Goal: Transaction & Acquisition: Obtain resource

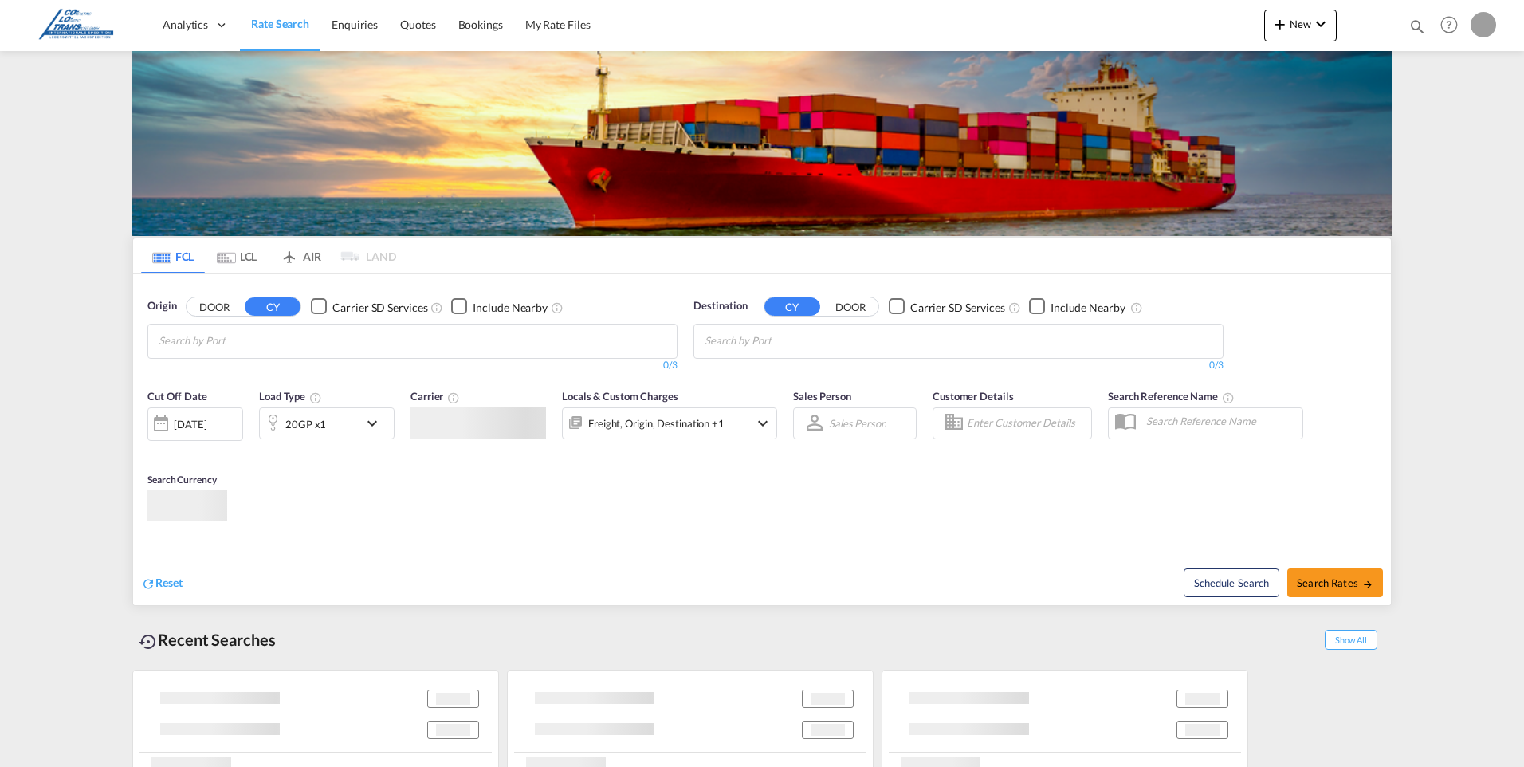
type input "[EMAIL_ADDRESS][DOMAIN_NAME]"
click at [759, 426] on md-tabs "FCL LCL AIR LAND FCL LCL AIR LAND Origin DOOR CY Carrier SD Services Include Ne…" at bounding box center [761, 421] width 1257 height 367
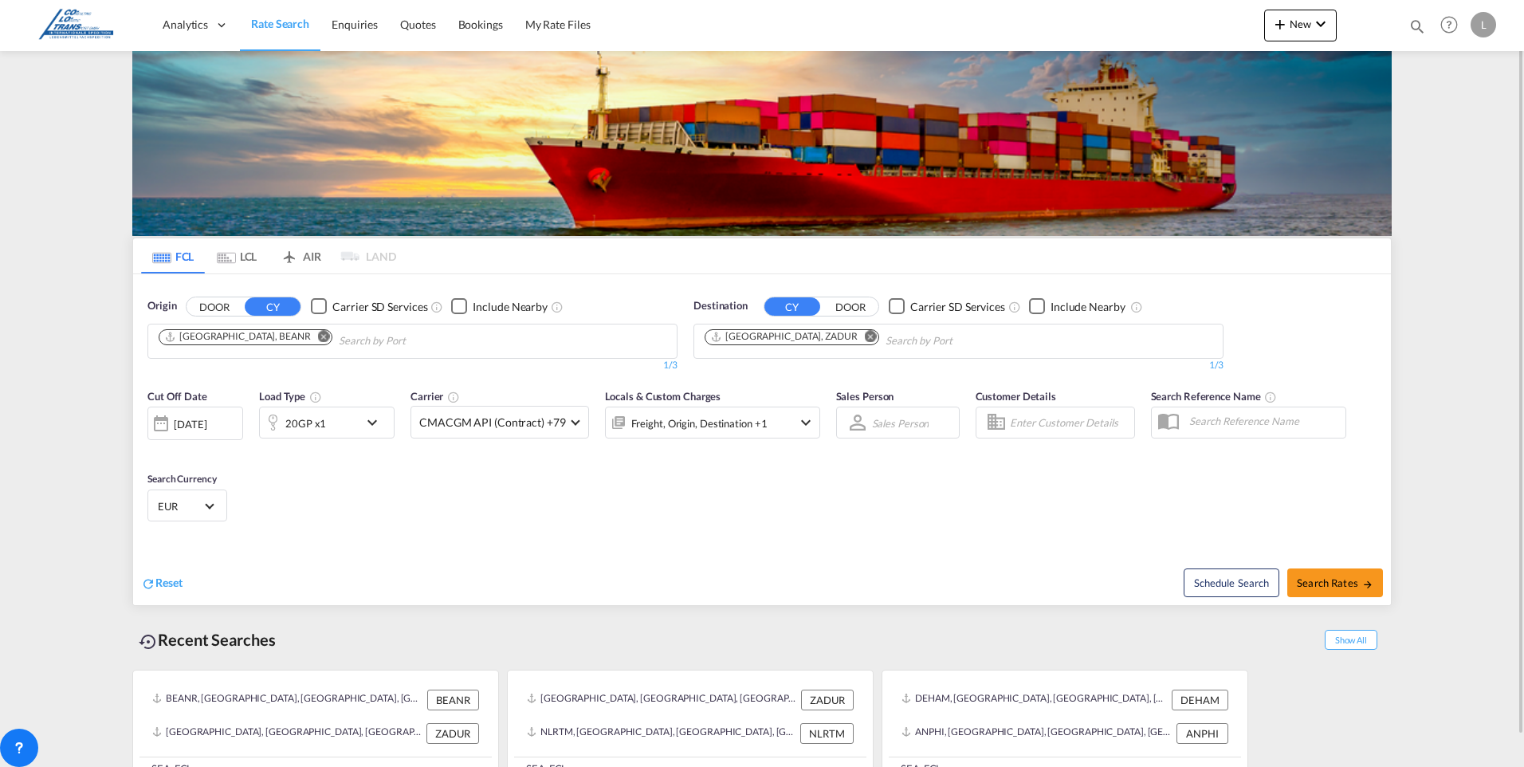
click at [318, 335] on md-icon "Remove" at bounding box center [324, 336] width 12 height 12
type input "gemlik"
drag, startPoint x: 336, startPoint y: 557, endPoint x: 351, endPoint y: 502, distance: 56.8
drag, startPoint x: 351, startPoint y: 502, endPoint x: 503, endPoint y: 535, distance: 155.7
click at [505, 535] on div "Cut Off Date [DATE] [DATE] Load Type 20GP x1 Carrier CMACGM API (Contract) +79 …" at bounding box center [761, 457] width 1257 height 155
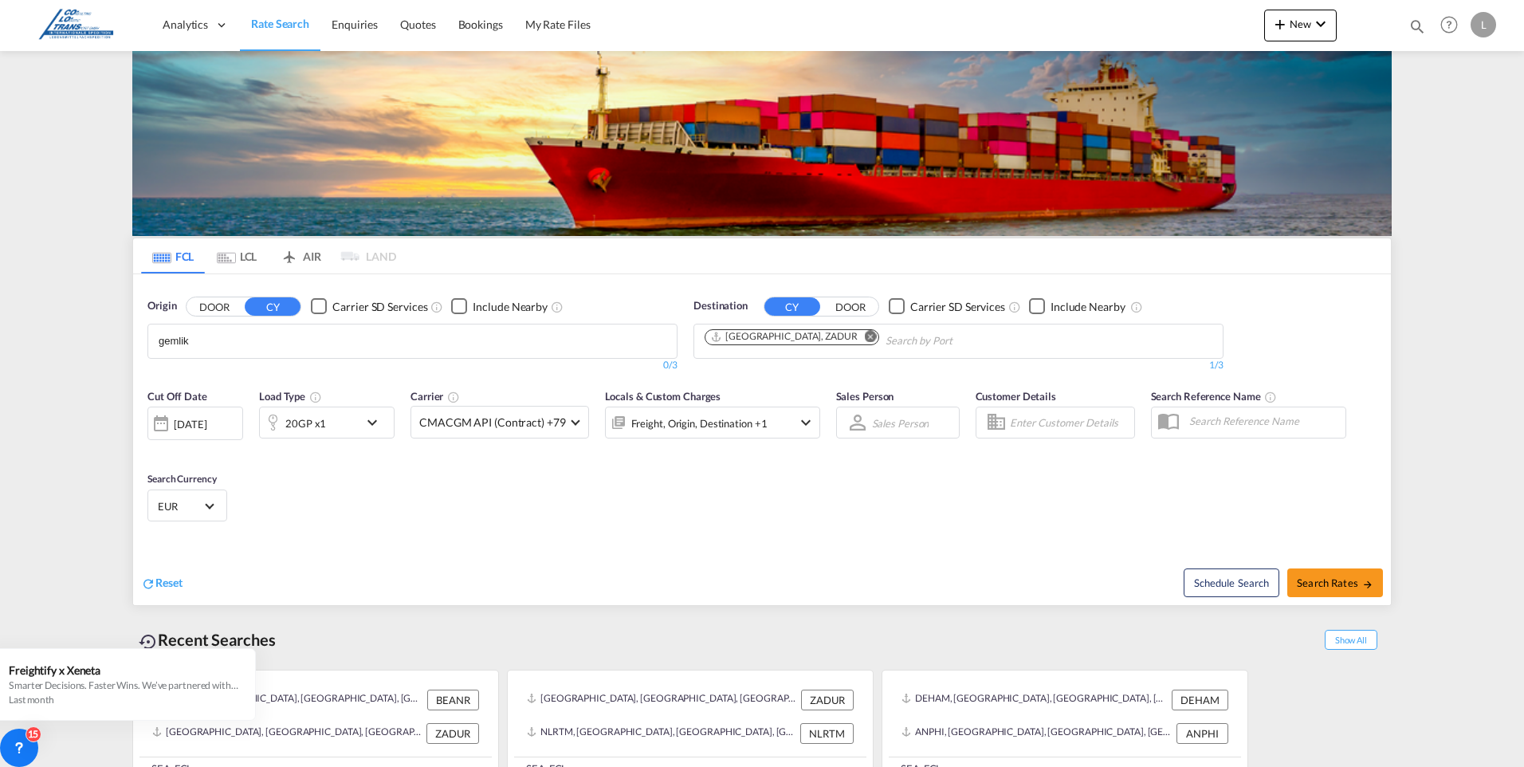
click at [160, 339] on body "Analytics Dashboard Rate Search Enquiries Quotes Bookings" at bounding box center [762, 383] width 1524 height 767
click at [186, 379] on div "Gemlik Turkey TRGEM" at bounding box center [282, 378] width 303 height 48
click at [865, 333] on md-icon "Remove" at bounding box center [871, 336] width 12 height 12
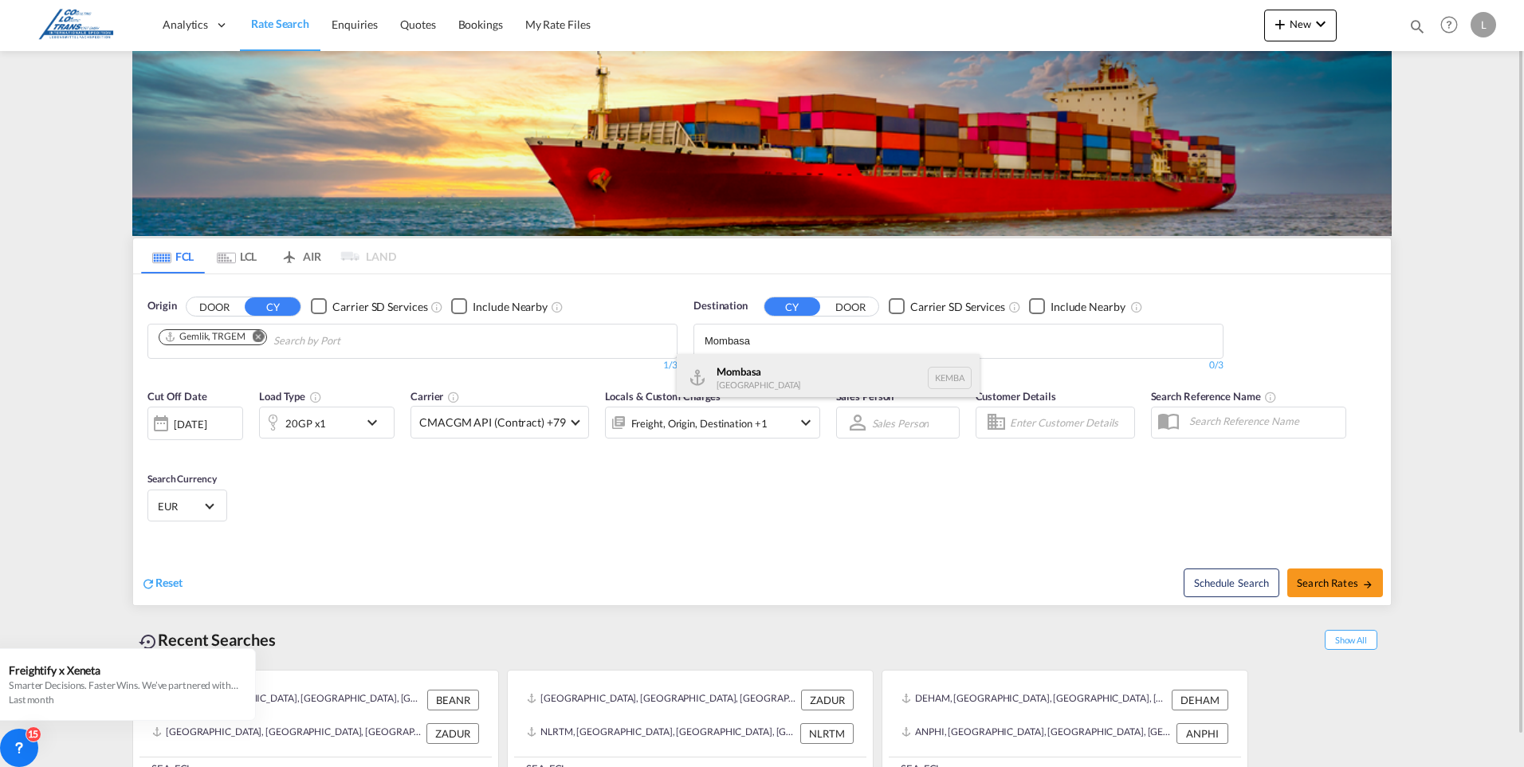
type input "Mombasa"
click at [771, 369] on div "Mombasa [GEOGRAPHIC_DATA] [GEOGRAPHIC_DATA]" at bounding box center [827, 378] width 303 height 48
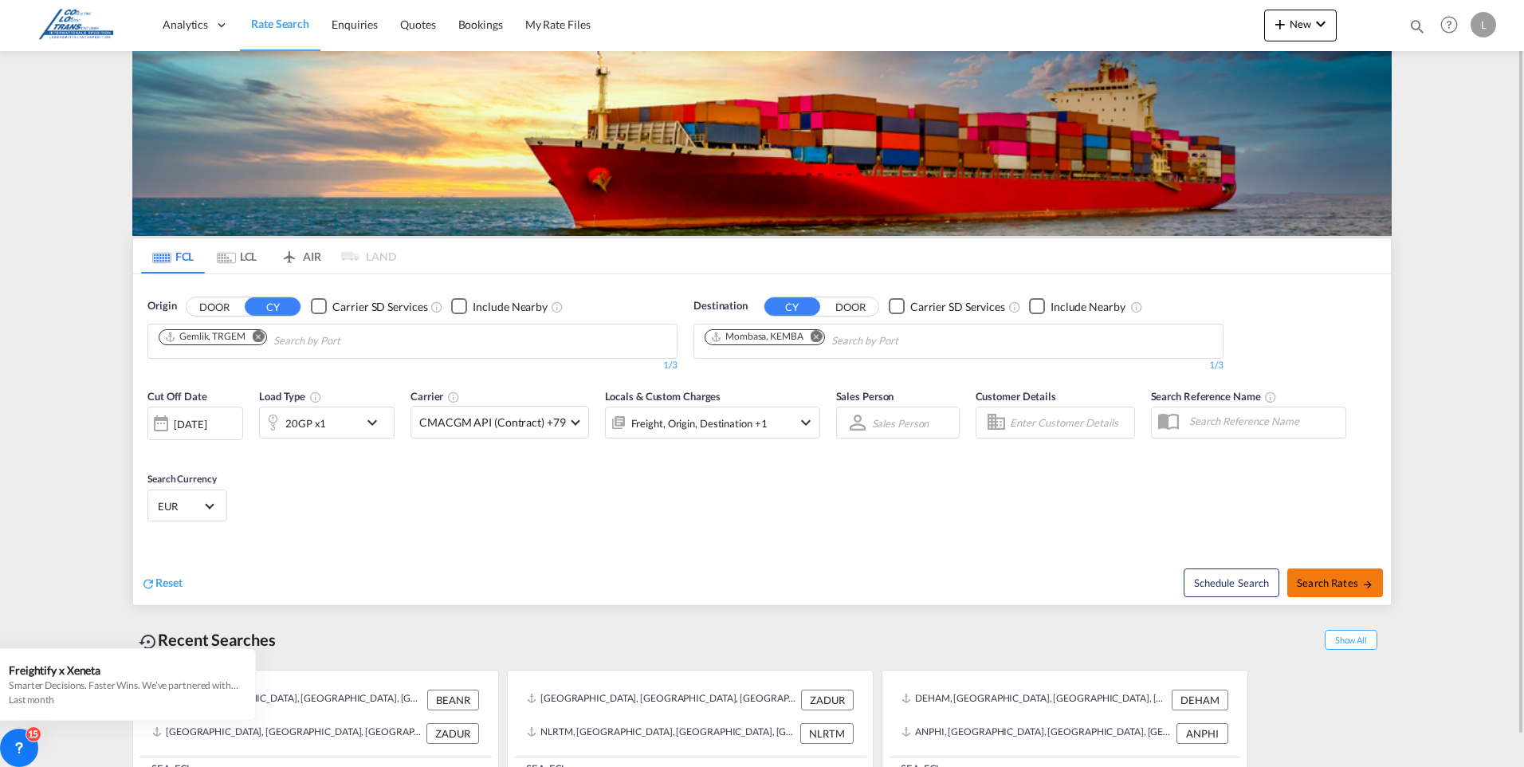
click at [1323, 583] on span "Search Rates" at bounding box center [1334, 582] width 76 height 13
type input "TRGEM to KEMBA / [DATE]"
